Goal: Task Accomplishment & Management: Use online tool/utility

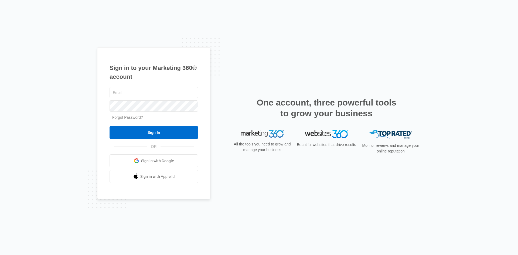
type input "[PERSON_NAME][EMAIL_ADDRESS][PERSON_NAME][DOMAIN_NAME]"
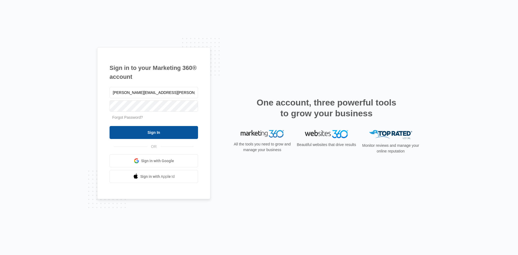
click at [145, 130] on input "Sign In" at bounding box center [154, 132] width 89 height 13
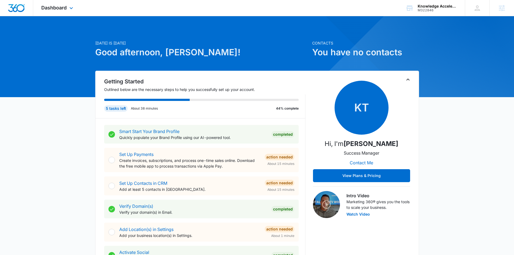
click at [56, 5] on div "Dashboard Apps Reputation Forms CRM Email Social Content Ads Intelligence Files…" at bounding box center [57, 8] width 49 height 16
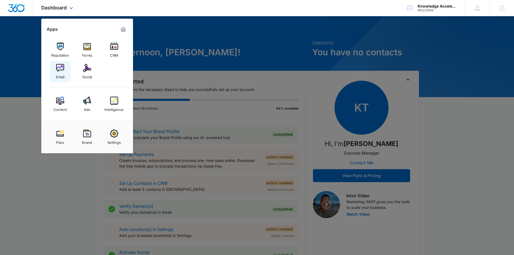
click at [57, 68] on img at bounding box center [60, 68] width 8 height 8
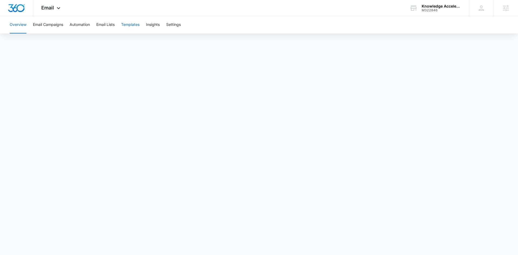
click at [135, 26] on button "Templates" at bounding box center [130, 24] width 18 height 17
click at [74, 24] on button "Automation" at bounding box center [80, 24] width 20 height 17
click at [13, 28] on button "Overview" at bounding box center [18, 24] width 17 height 17
click at [56, 8] on icon at bounding box center [58, 9] width 6 height 6
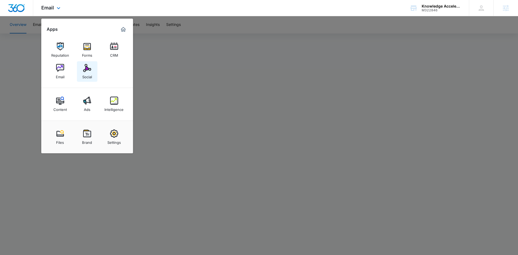
click at [86, 68] on img at bounding box center [87, 68] width 8 height 8
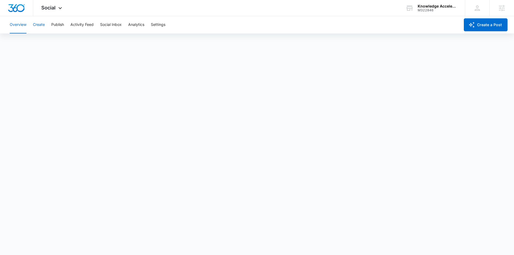
click at [40, 23] on button "Create" at bounding box center [39, 24] width 12 height 17
click at [56, 39] on button "Approvals" at bounding box center [53, 41] width 18 height 15
